Goal: Navigation & Orientation: Find specific page/section

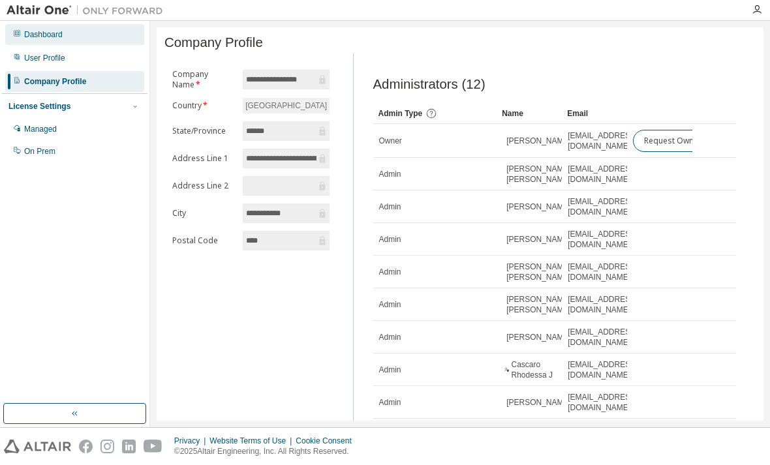
click at [104, 35] on div "Dashboard" at bounding box center [74, 34] width 139 height 21
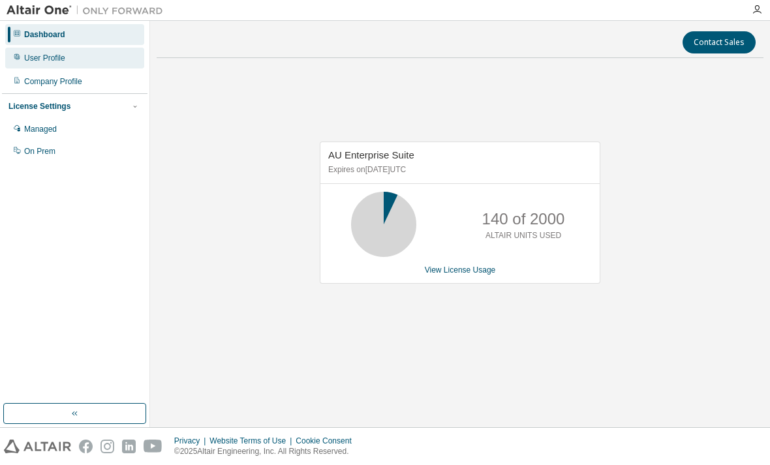
click at [81, 63] on div "User Profile" at bounding box center [74, 58] width 139 height 21
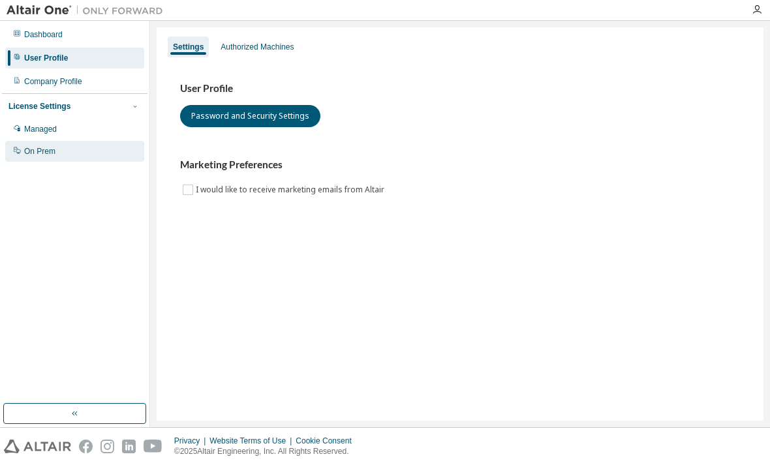
click at [64, 144] on div "On Prem" at bounding box center [74, 151] width 139 height 21
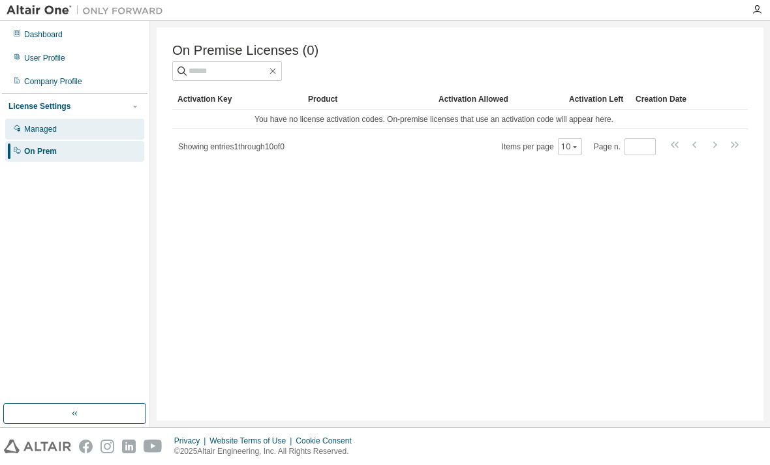
click at [65, 132] on div "Managed" at bounding box center [74, 129] width 139 height 21
